Goal: Task Accomplishment & Management: Complete application form

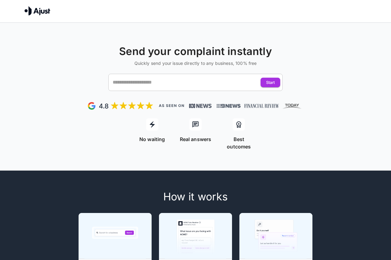
click at [126, 90] on div "​" at bounding box center [195, 82] width 174 height 17
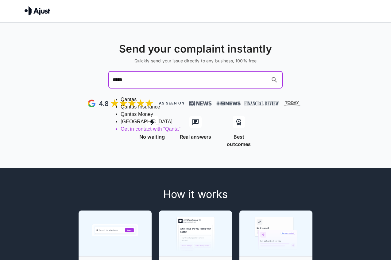
type input "******"
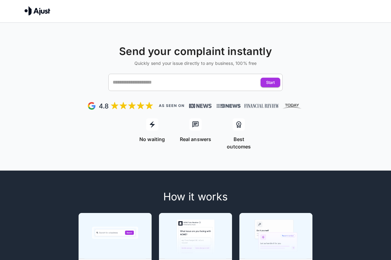
click at [155, 86] on input "text" at bounding box center [189, 82] width 157 height 12
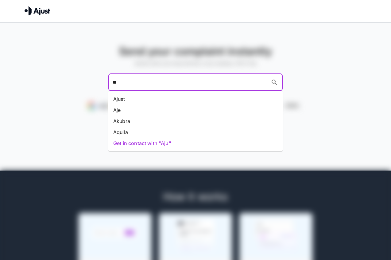
type input "*"
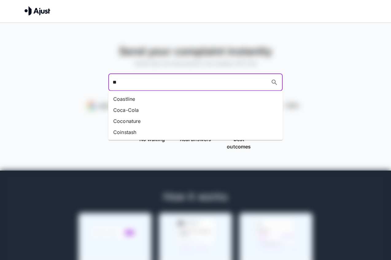
type input "***"
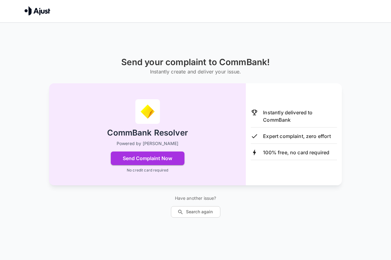
click at [153, 170] on p "No credit card required" at bounding box center [147, 170] width 41 height 6
click at [154, 161] on button "Send Complaint Now" at bounding box center [148, 158] width 74 height 14
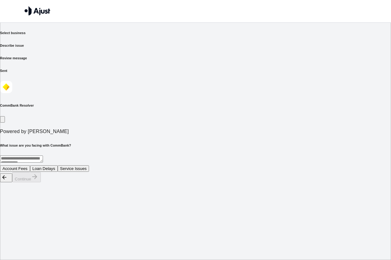
click at [6, 179] on icon "button" at bounding box center [4, 177] width 4 height 4
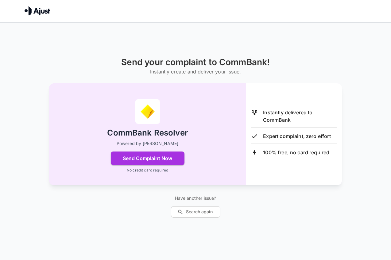
click at [58, 250] on div "Send your complaint to CommBank! Instantly create and deliver your issue. CommB…" at bounding box center [195, 153] width 391 height 260
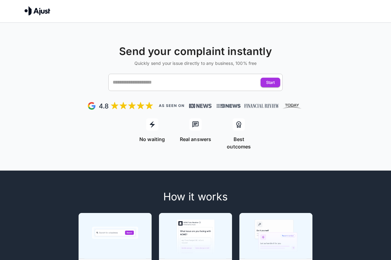
click at [130, 80] on input "text" at bounding box center [189, 82] width 157 height 12
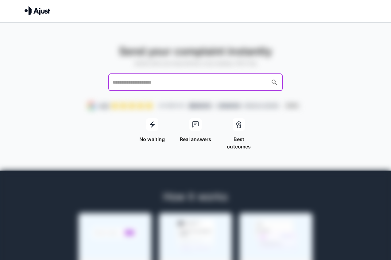
type input "*"
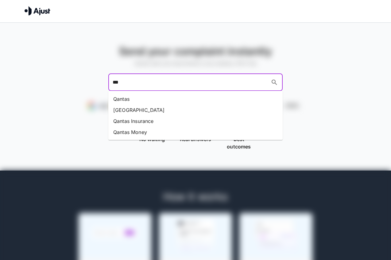
type input "****"
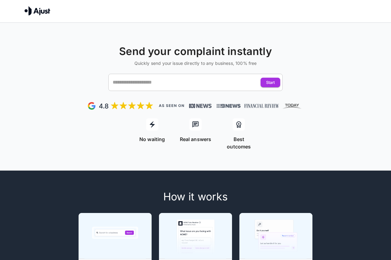
click at [166, 79] on input "text" at bounding box center [189, 82] width 157 height 12
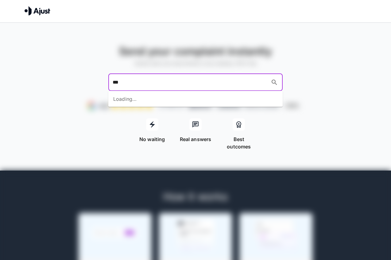
type input "****"
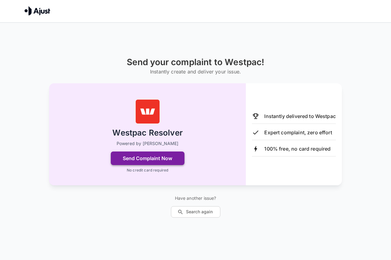
click at [170, 163] on button "Send Complaint Now" at bounding box center [148, 158] width 74 height 14
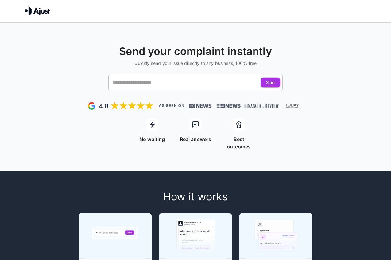
click at [137, 80] on input "text" at bounding box center [189, 82] width 157 height 12
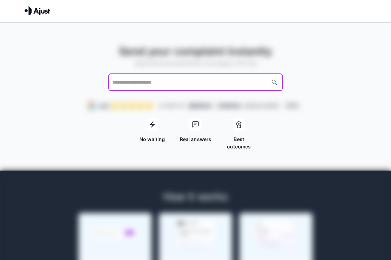
type input "*"
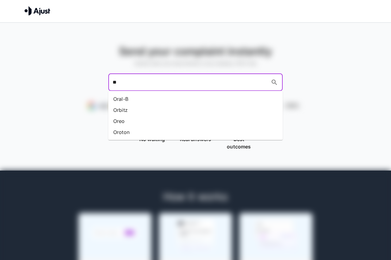
type input "***"
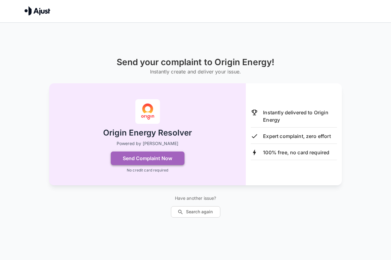
click at [146, 153] on button "Send Complaint Now" at bounding box center [148, 158] width 74 height 14
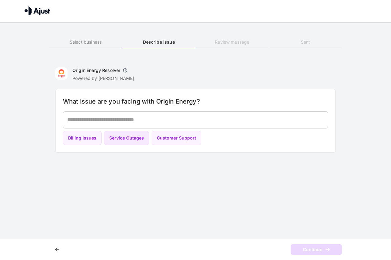
click at [133, 138] on button "Service Outages" at bounding box center [126, 138] width 45 height 14
type textarea "**********"
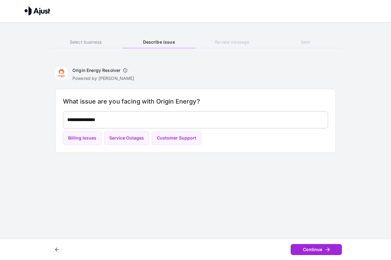
click at [315, 251] on button "Continue" at bounding box center [316, 249] width 51 height 11
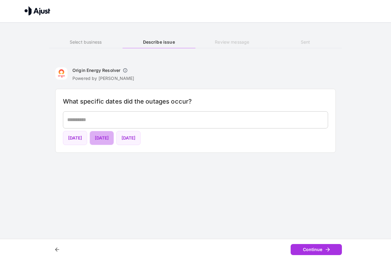
click at [114, 136] on button "15th September 2023" at bounding box center [102, 138] width 24 height 14
click at [305, 247] on button "Continue" at bounding box center [316, 249] width 51 height 11
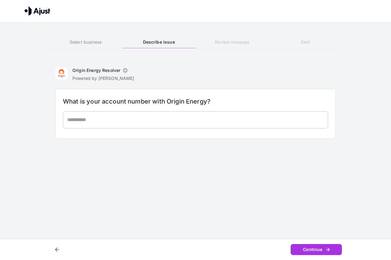
click at [159, 122] on textarea at bounding box center [195, 119] width 257 height 7
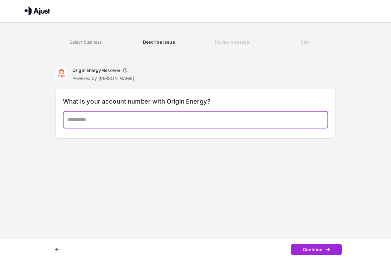
click at [302, 245] on button "Continue" at bounding box center [316, 249] width 51 height 11
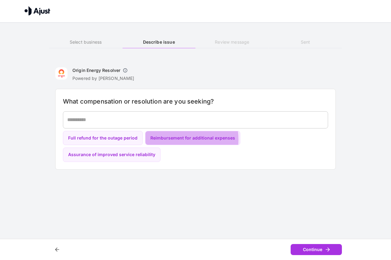
click at [169, 139] on button "Reimbursement for additional expenses" at bounding box center [192, 138] width 95 height 14
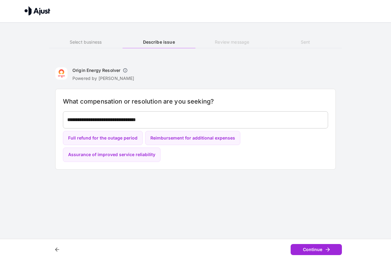
click at [306, 247] on button "Continue" at bounding box center [316, 249] width 51 height 11
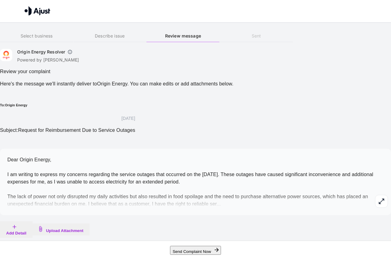
scroll to position [6, 0]
click at [73, 38] on h6 "Select business" at bounding box center [36, 36] width 73 height 7
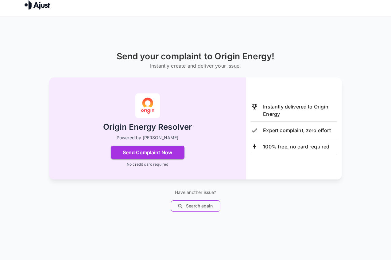
click at [195, 202] on button "Search again" at bounding box center [195, 205] width 49 height 11
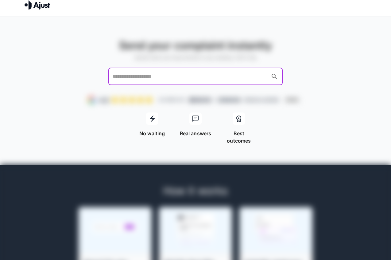
click at [188, 76] on input "text" at bounding box center [189, 77] width 157 height 12
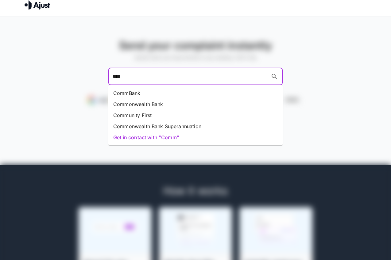
type input "*****"
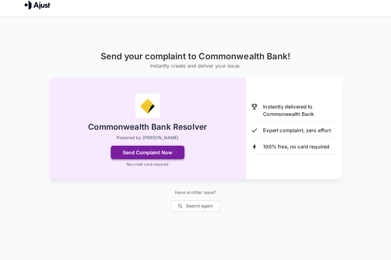
click at [162, 152] on button "Send Complaint Now" at bounding box center [148, 152] width 74 height 14
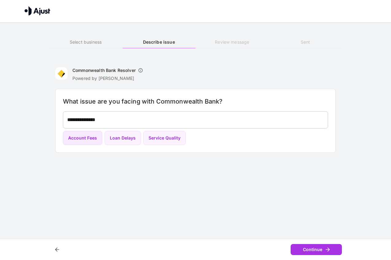
click at [92, 137] on button "Account Fees" at bounding box center [82, 138] width 39 height 14
click at [307, 249] on button "Continue" at bounding box center [316, 249] width 51 height 11
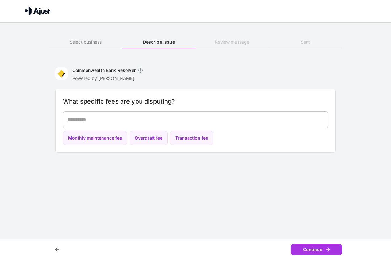
click at [254, 127] on div "* ​" at bounding box center [195, 119] width 265 height 17
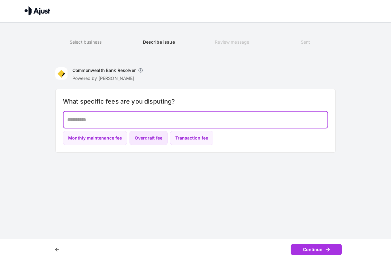
click at [145, 140] on button "Overdraft fee" at bounding box center [149, 138] width 38 height 14
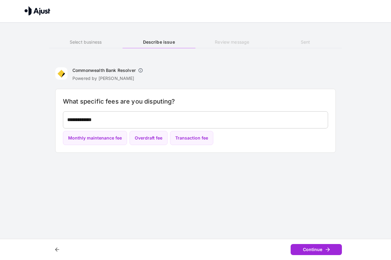
click at [314, 249] on button "Continue" at bounding box center [316, 249] width 51 height 11
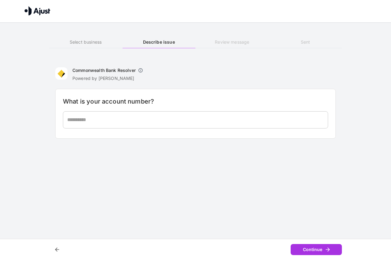
click at [200, 118] on textarea at bounding box center [195, 119] width 257 height 7
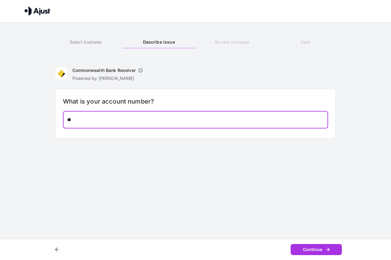
type textarea "*"
type textarea "**********"
click at [315, 247] on button "Continue" at bounding box center [316, 249] width 51 height 11
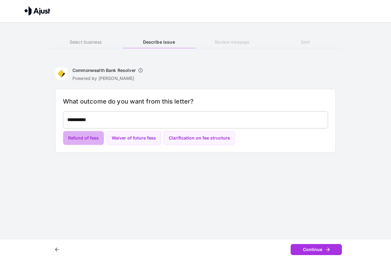
click at [79, 137] on button "Refund of fees" at bounding box center [83, 138] width 41 height 14
click at [303, 245] on button "Continue" at bounding box center [316, 249] width 51 height 11
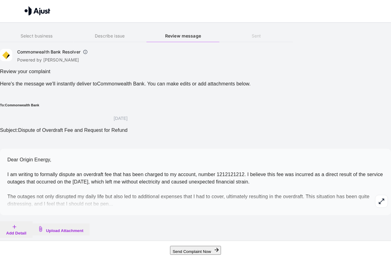
scroll to position [13, 0]
click at [378, 197] on icon "button" at bounding box center [381, 200] width 7 height 7
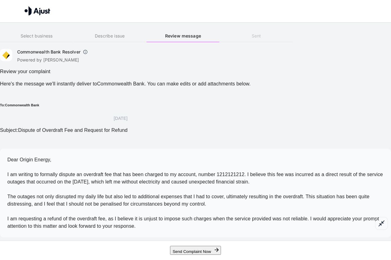
scroll to position [43, 0]
drag, startPoint x: 141, startPoint y: 185, endPoint x: 59, endPoint y: 104, distance: 115.0
click at [59, 149] on div "Dear Origin Energy, I am writing to formally dispute an overdraft fee that has …" at bounding box center [195, 193] width 391 height 88
click at [90, 156] on p "Dear Origin Energy, I am writing to formally dispute an overdraft fee that has …" at bounding box center [195, 193] width 376 height 74
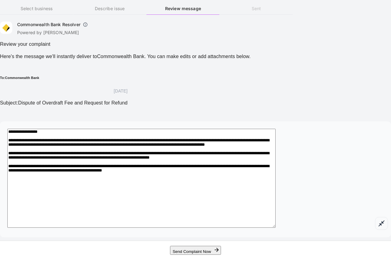
scroll to position [41, 0]
drag, startPoint x: 62, startPoint y: 104, endPoint x: 127, endPoint y: 199, distance: 114.8
click at [127, 199] on textarea "**********" at bounding box center [141, 178] width 268 height 99
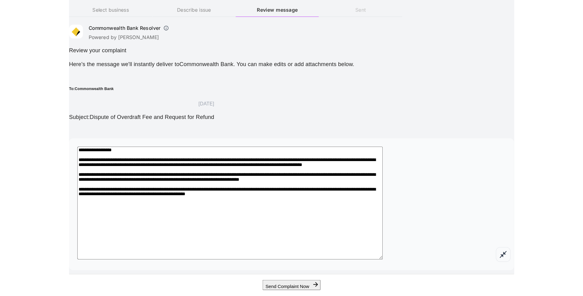
scroll to position [6, 0]
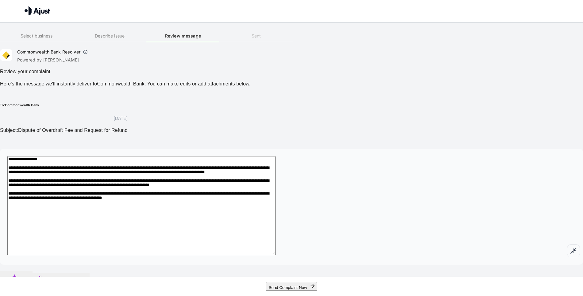
click at [146, 42] on div at bounding box center [109, 42] width 73 height 0
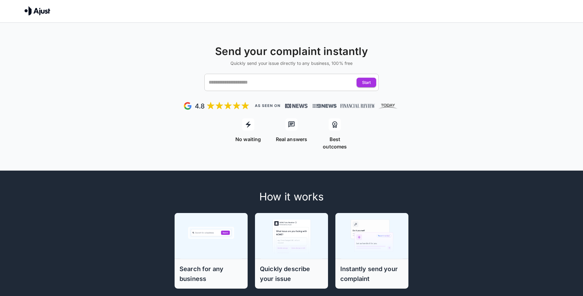
click at [222, 79] on input "text" at bounding box center [285, 82] width 157 height 12
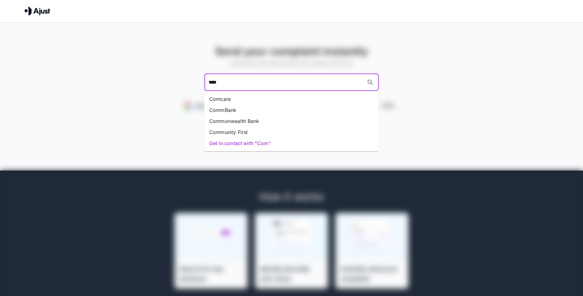
type input "*****"
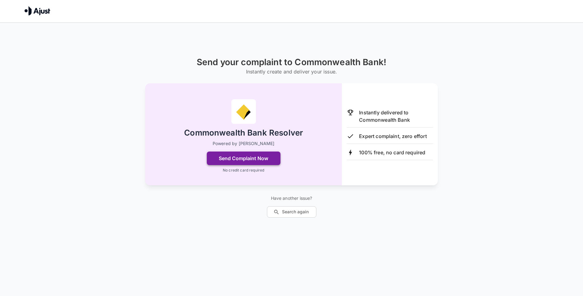
click at [235, 160] on button "Send Complaint Now" at bounding box center [244, 158] width 74 height 14
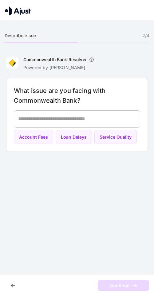
click at [83, 117] on textarea at bounding box center [77, 118] width 118 height 7
click at [76, 134] on button "Loan Delays" at bounding box center [74, 137] width 36 height 14
type textarea "**********"
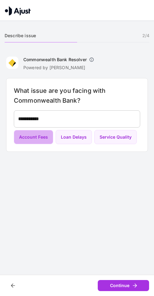
click at [34, 137] on button "Account Fees" at bounding box center [33, 137] width 39 height 14
type textarea "**********"
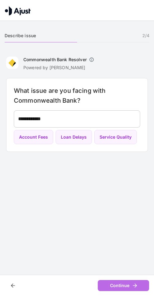
click at [134, 284] on icon "button" at bounding box center [135, 285] width 6 height 6
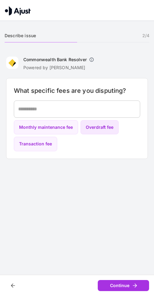
click at [94, 124] on button "Overdraft fee" at bounding box center [99, 127] width 38 height 14
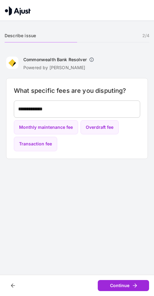
click at [130, 281] on button "Continue" at bounding box center [123, 285] width 51 height 11
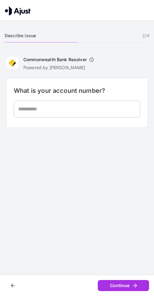
click at [122, 100] on div "* ​" at bounding box center [77, 108] width 126 height 17
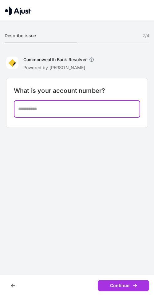
click at [133, 134] on html "We help resolve your complaints Describe issue 2 / 4 Commonwealth Bank Resolver…" at bounding box center [77, 67] width 154 height 134
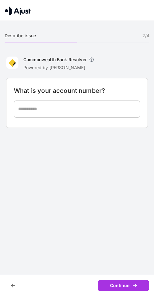
click at [90, 95] on div "What is your account number? * ​" at bounding box center [77, 103] width 142 height 50
click at [89, 112] on textarea at bounding box center [77, 108] width 118 height 7
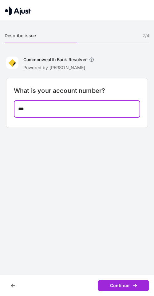
type textarea "***"
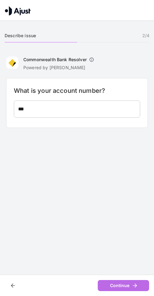
click at [110, 283] on button "Continue" at bounding box center [123, 285] width 51 height 11
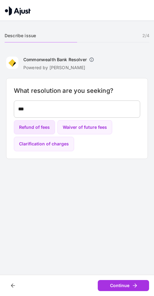
click at [31, 131] on button "Refund of fees" at bounding box center [34, 127] width 41 height 14
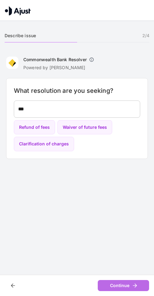
click at [129, 285] on button "Continue" at bounding box center [123, 285] width 51 height 11
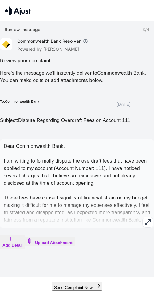
click at [85, 282] on button "Send Complaint Now" at bounding box center [77, 285] width 51 height 9
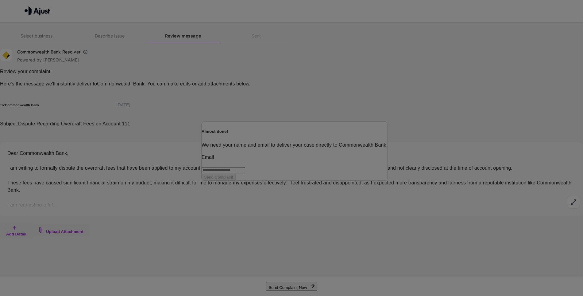
click at [161, 238] on div at bounding box center [291, 238] width 583 height 0
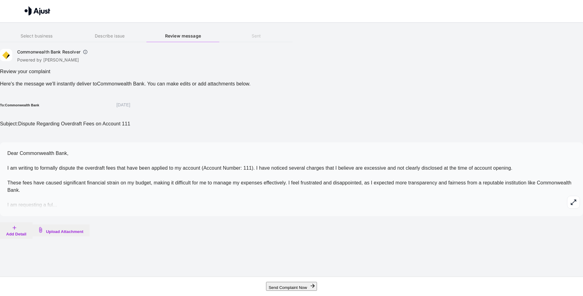
click at [35, 7] on div at bounding box center [291, 148] width 583 height 296
click at [40, 13] on img at bounding box center [38, 10] width 26 height 9
